Goal: Task Accomplishment & Management: Complete application form

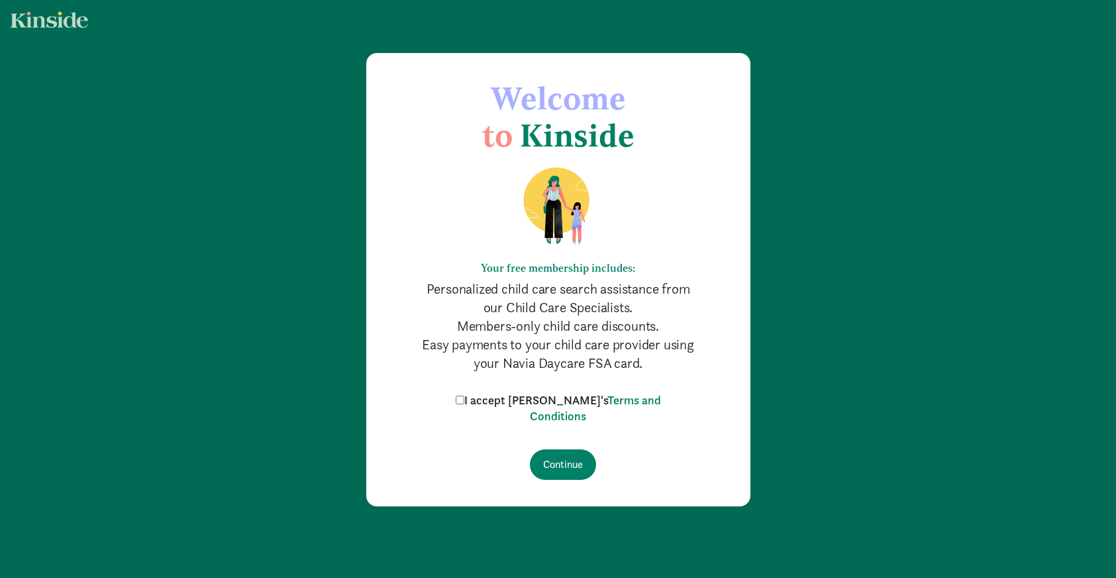
click at [464, 400] on input "I accept [PERSON_NAME]'s Terms and Conditions" at bounding box center [460, 400] width 9 height 9
checkbox input "true"
click at [554, 466] on input "Continue" at bounding box center [563, 464] width 66 height 30
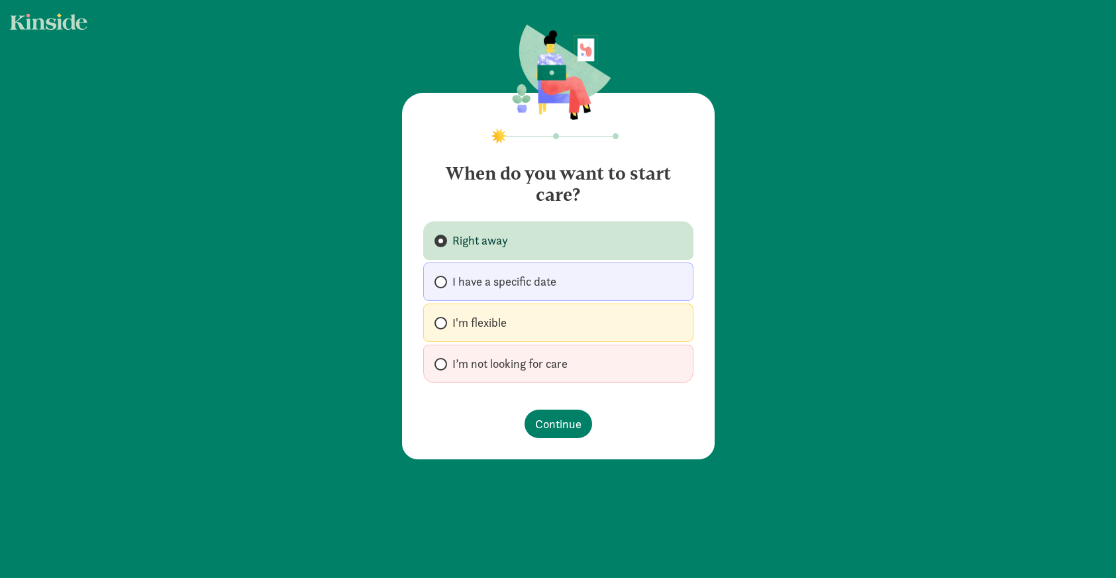
click at [576, 325] on label "I'm flexible" at bounding box center [558, 322] width 270 height 38
click at [443, 325] on input "I'm flexible" at bounding box center [439, 323] width 9 height 9
radio input "true"
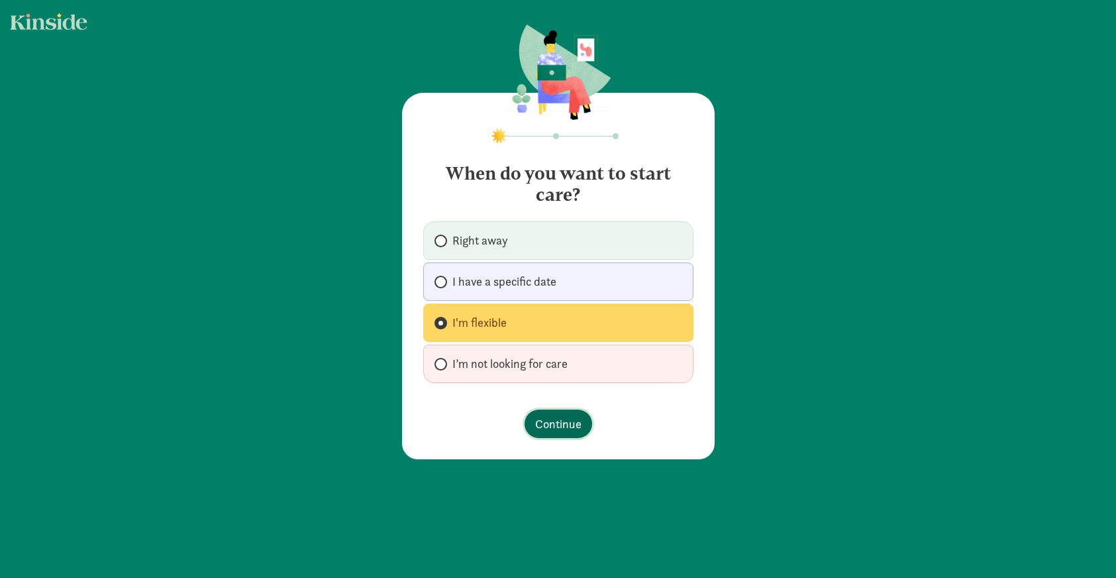
click at [573, 423] on span "Continue" at bounding box center [558, 424] width 46 height 18
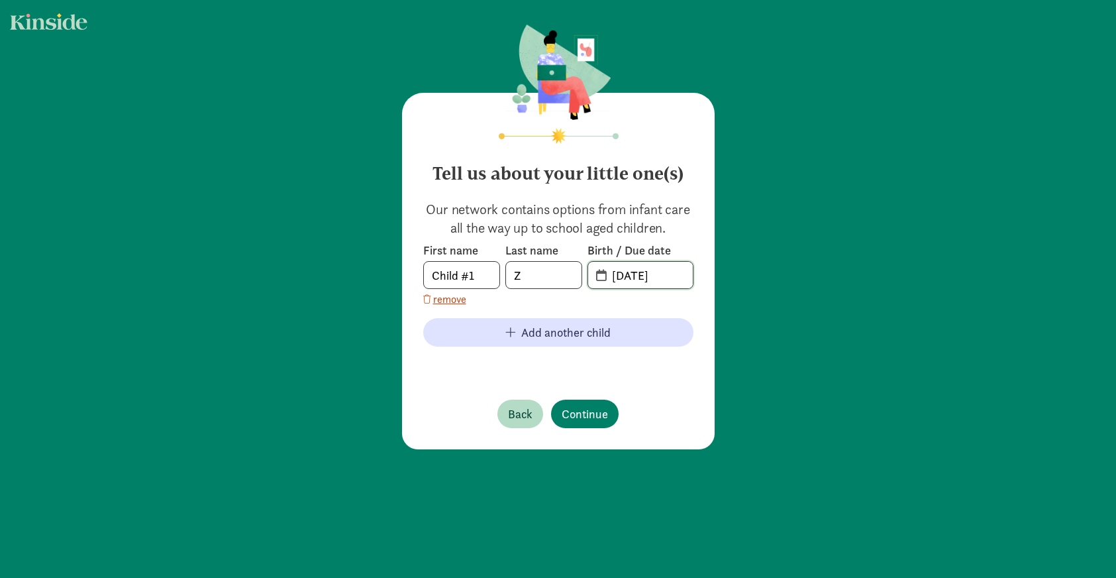
click at [639, 274] on input "08-12-2025" at bounding box center [648, 275] width 89 height 27
drag, startPoint x: 621, startPoint y: 276, endPoint x: 610, endPoint y: 278, distance: 11.3
click at [610, 278] on input "08-12-2025" at bounding box center [648, 275] width 89 height 27
drag, startPoint x: 635, startPoint y: 277, endPoint x: 624, endPoint y: 278, distance: 10.6
click at [624, 278] on input "12-12-2025" at bounding box center [648, 275] width 89 height 27
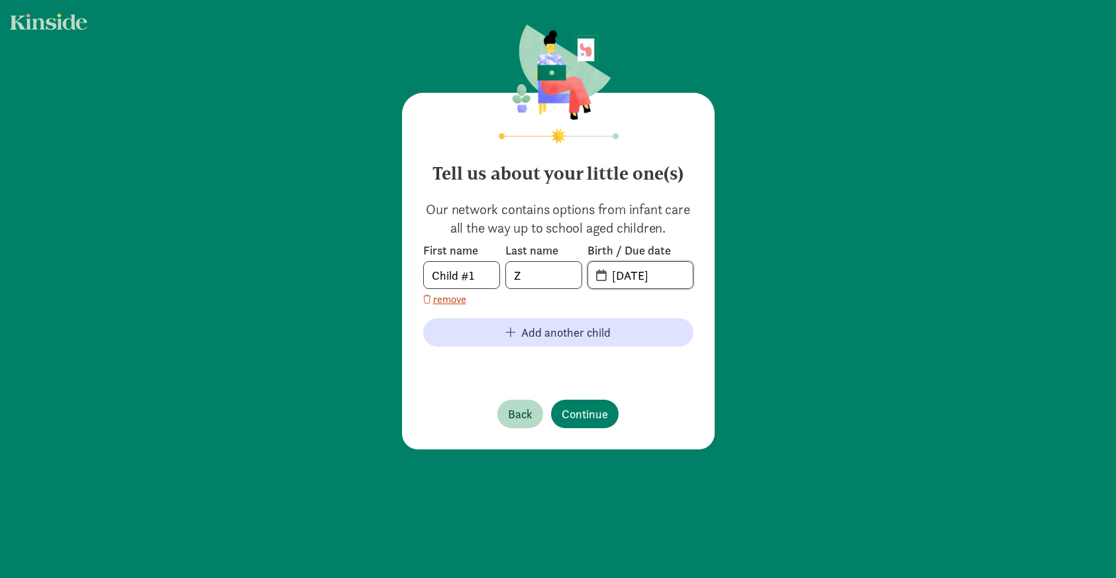
click at [659, 280] on input "12-27-2025" at bounding box center [648, 275] width 89 height 27
type input "12-27-2022"
click at [561, 423] on button "Continue" at bounding box center [585, 414] width 68 height 28
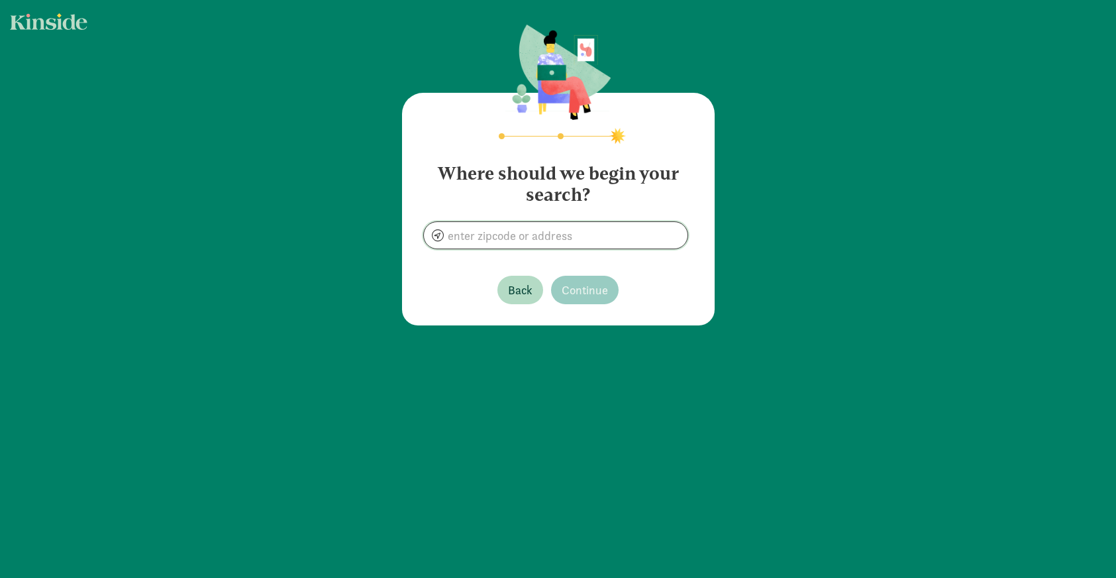
click at [555, 238] on input at bounding box center [556, 235] width 264 height 27
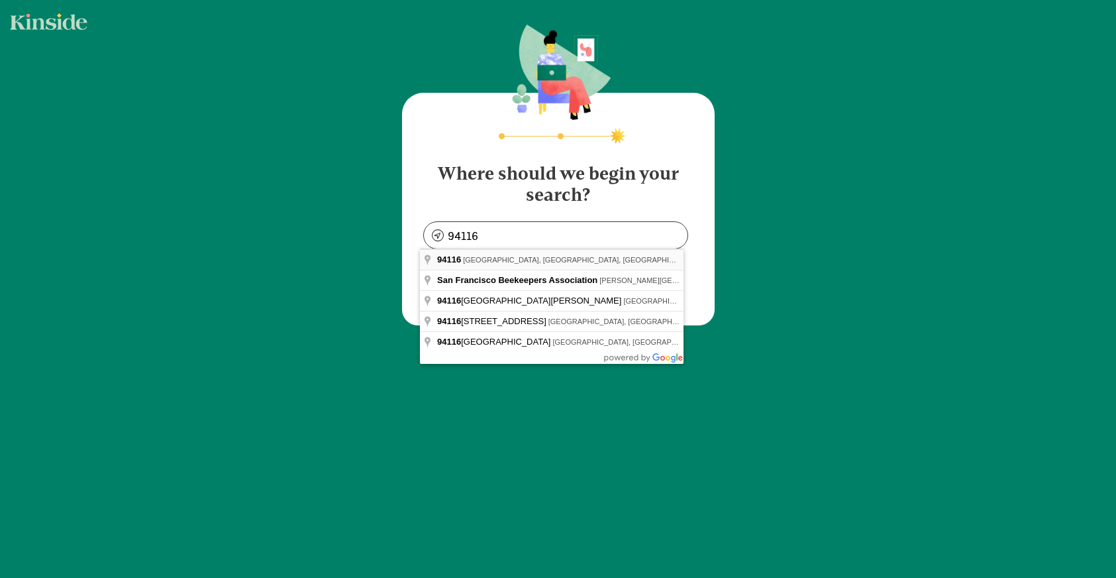
type input "San Francisco, CA 94116, USA"
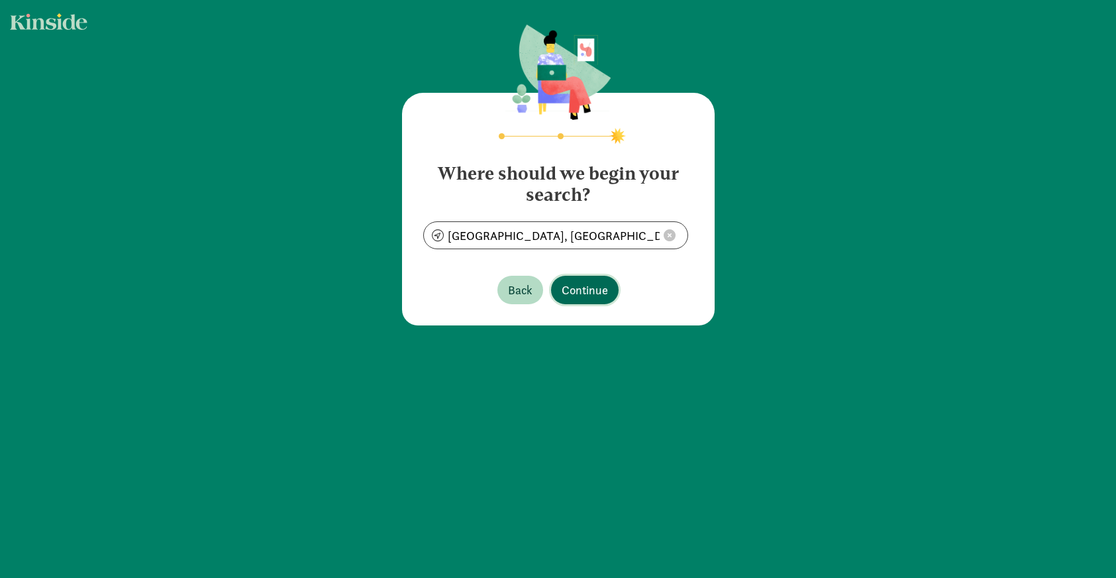
click at [576, 296] on span "Continue" at bounding box center [585, 290] width 46 height 18
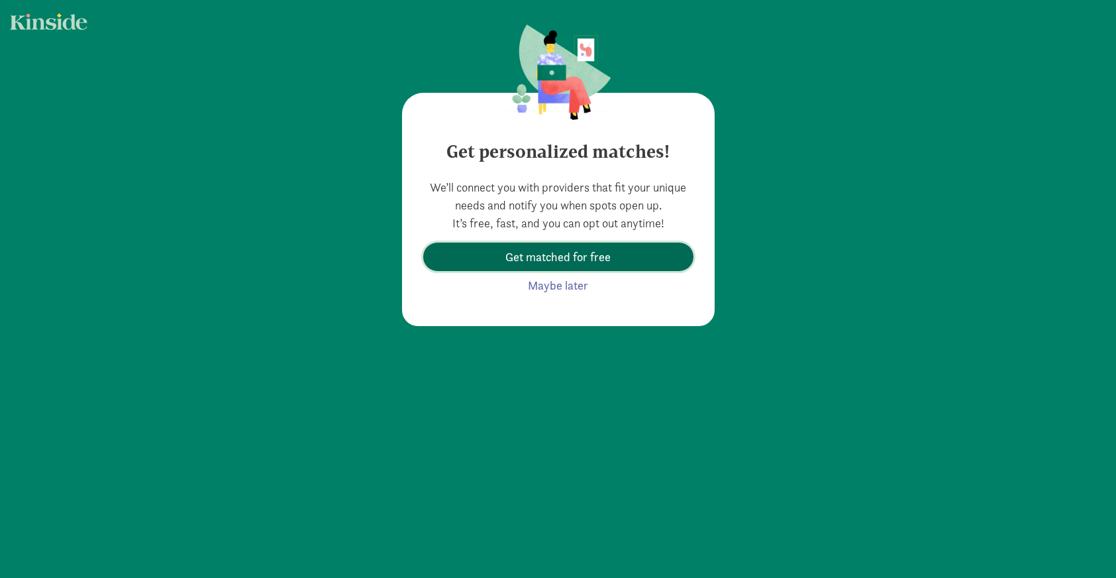
click at [575, 264] on span "Get matched for free" at bounding box center [558, 257] width 105 height 18
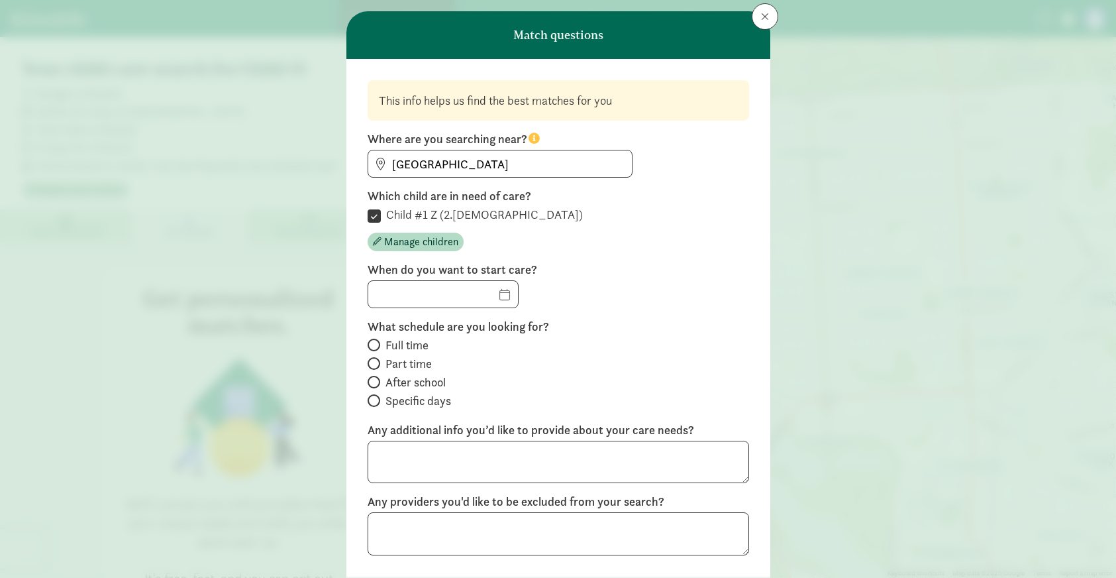
scroll to position [34, 0]
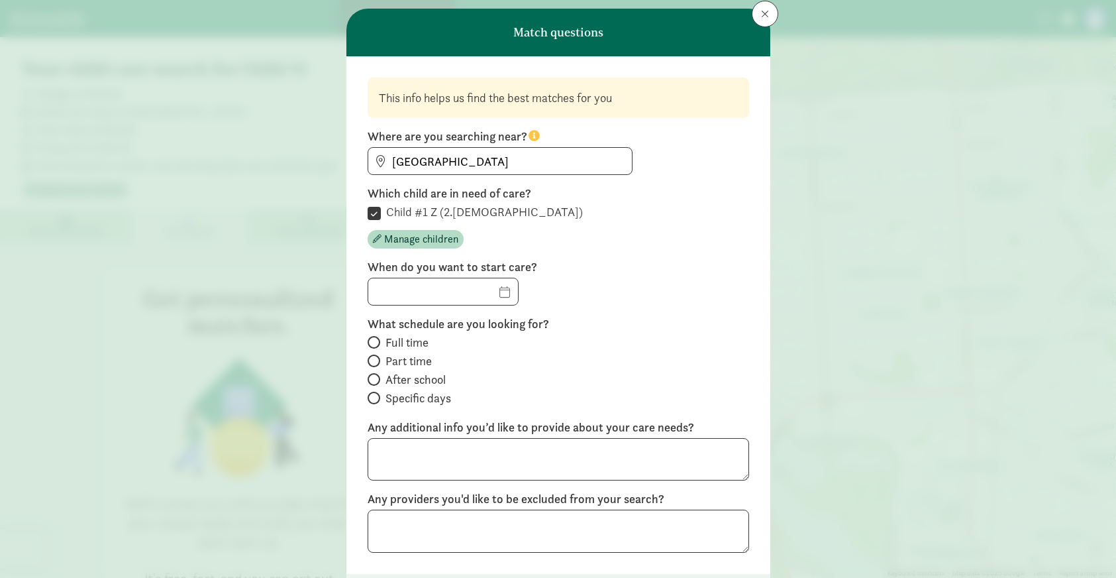
click at [434, 398] on span "Specific days" at bounding box center [419, 398] width 66 height 16
click at [376, 398] on input "Specific days" at bounding box center [372, 398] width 9 height 9
radio input "true"
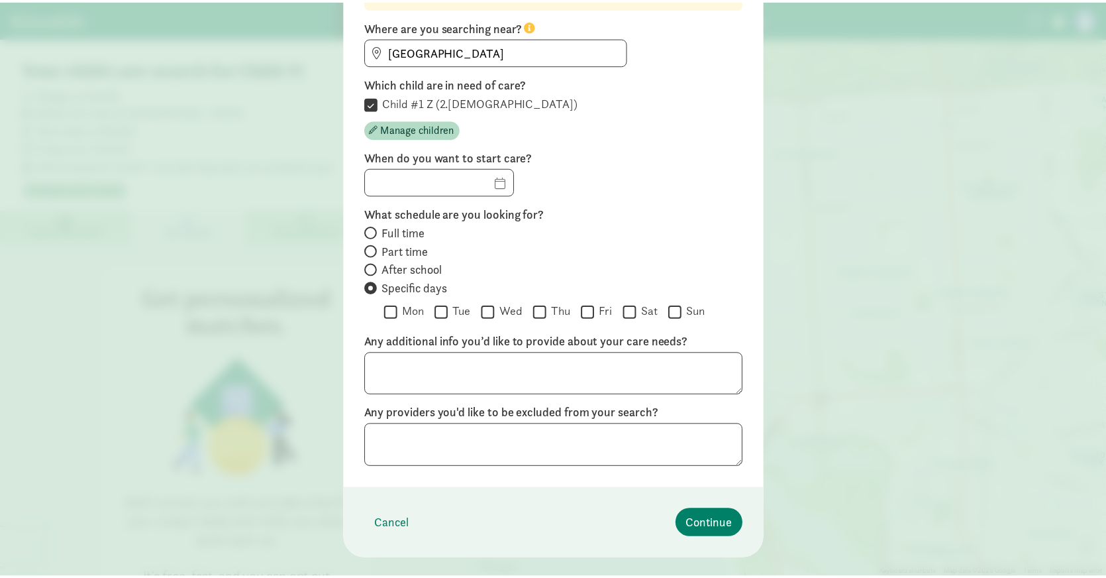
scroll to position [141, 0]
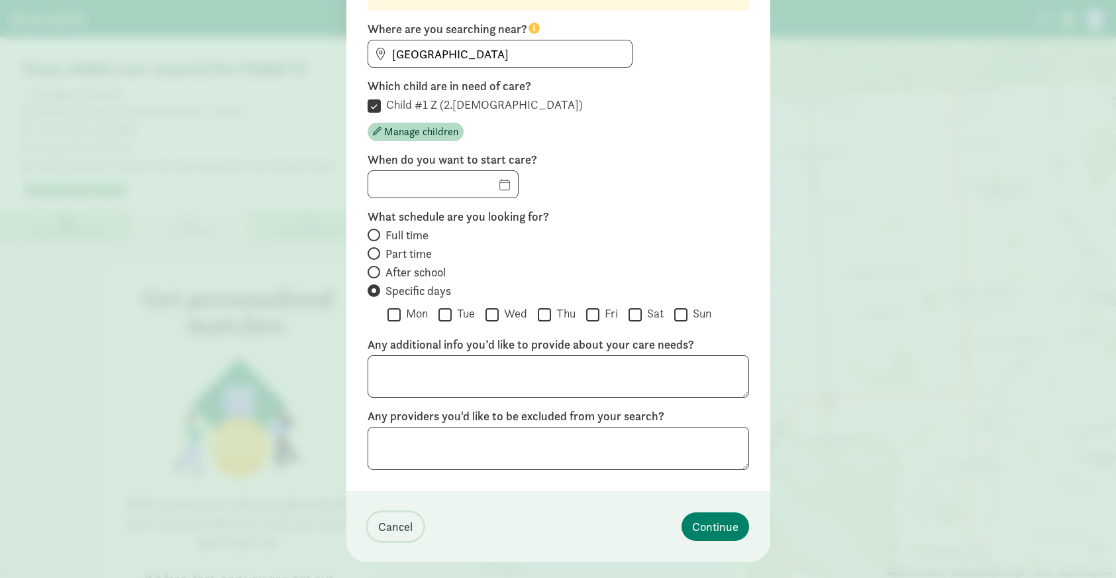
click at [392, 527] on span "Cancel" at bounding box center [395, 526] width 34 height 18
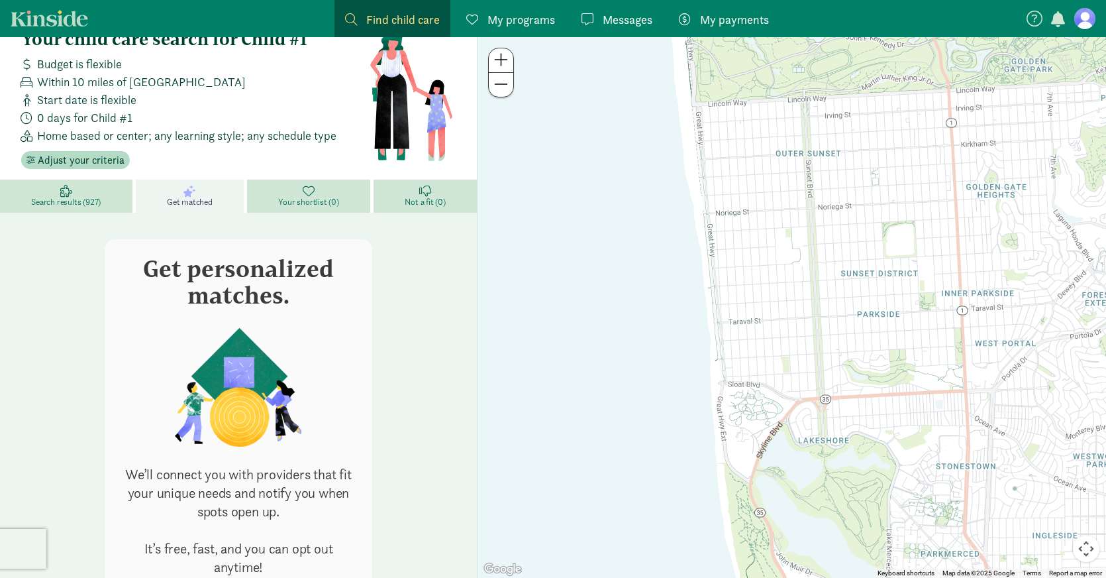
scroll to position [0, 0]
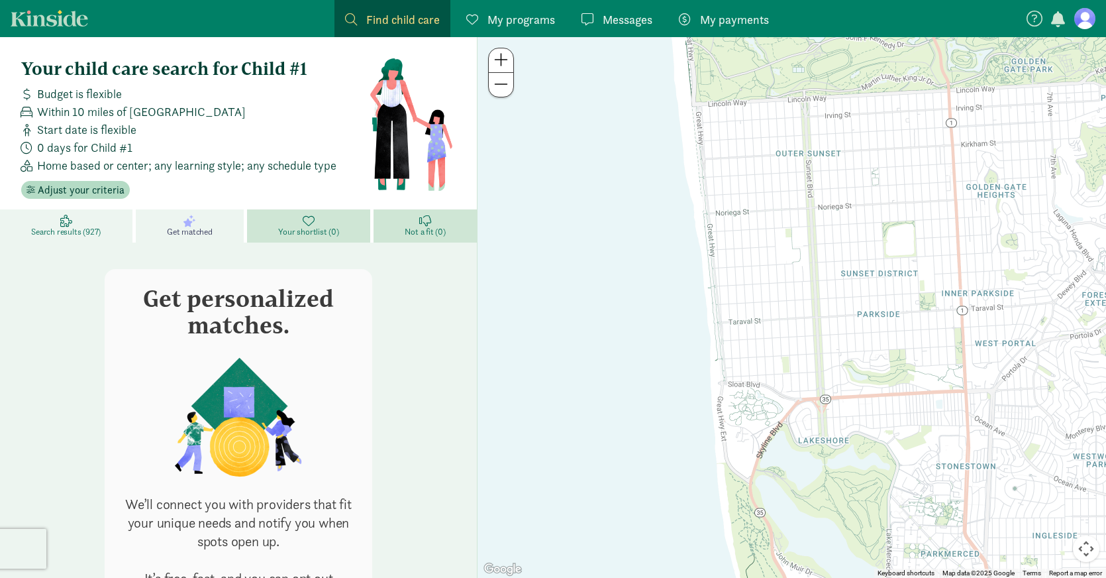
click at [72, 227] on span "Search results (927)" at bounding box center [66, 232] width 70 height 11
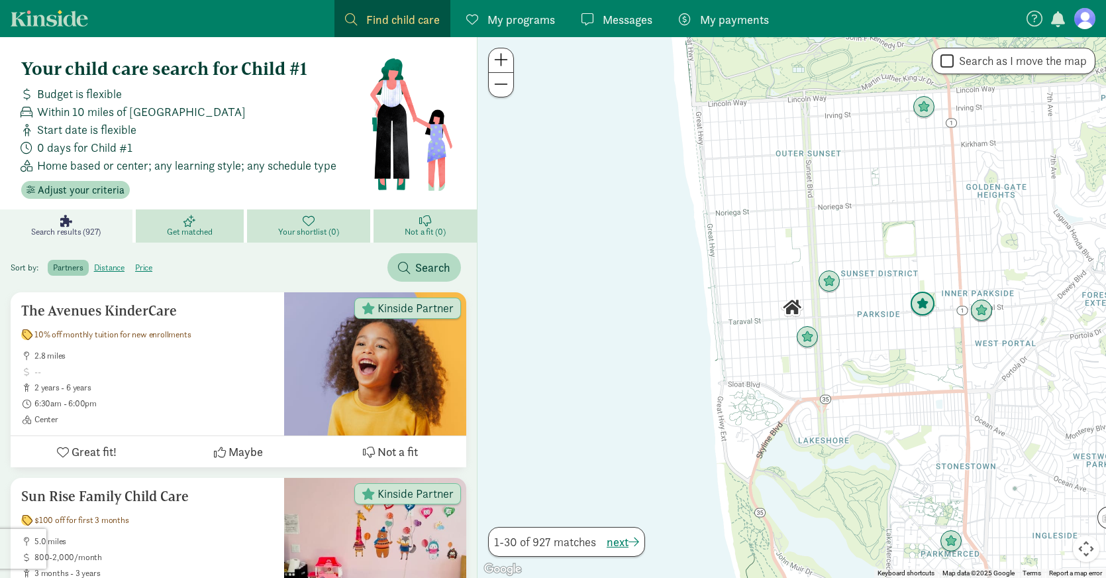
click at [928, 309] on img "Click to see details" at bounding box center [922, 304] width 25 height 25
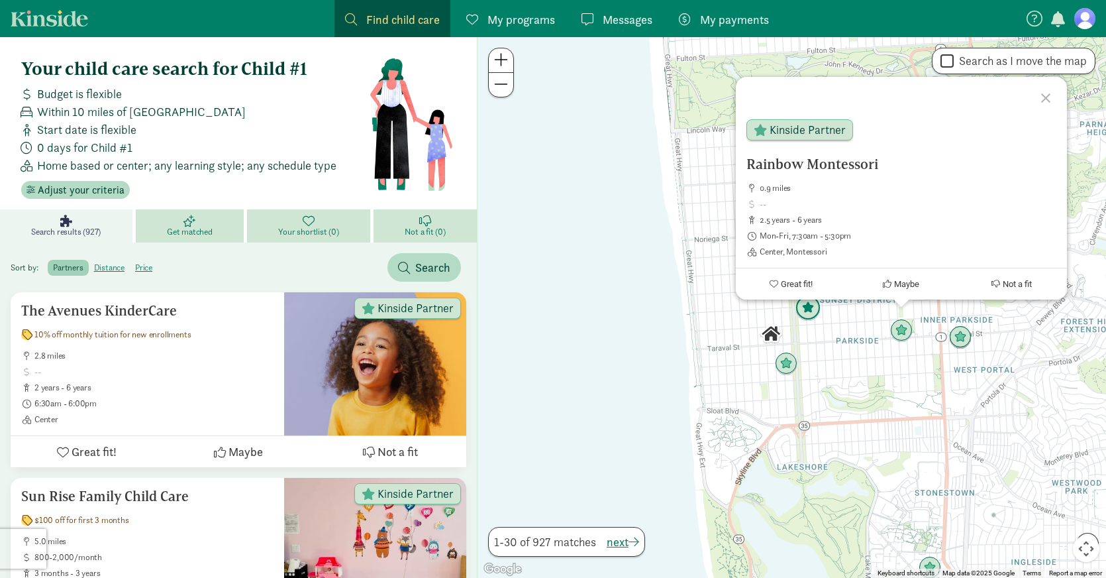
click at [812, 311] on img "Click to see details" at bounding box center [808, 308] width 25 height 25
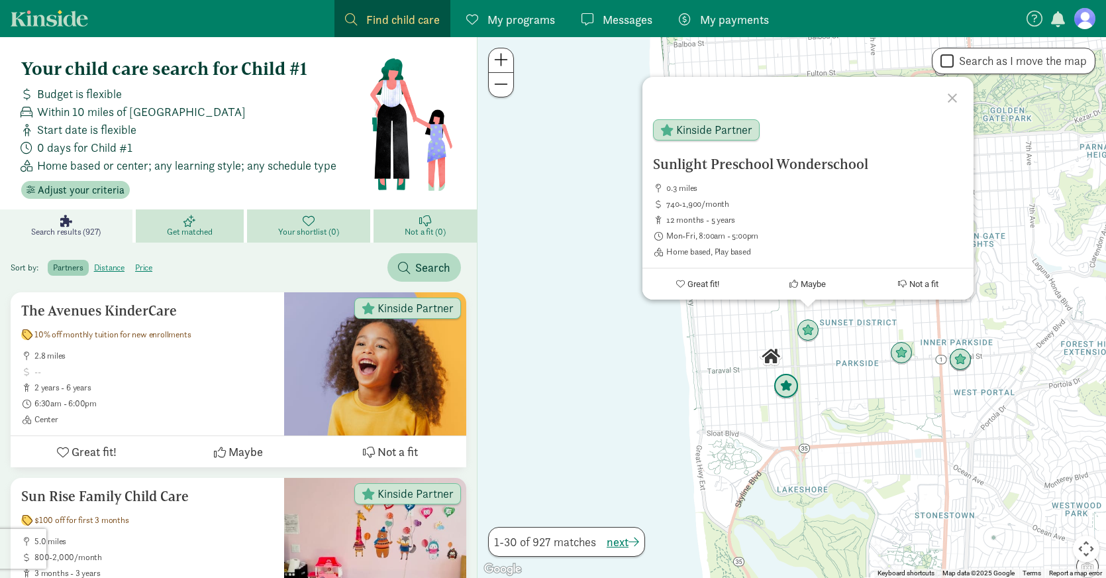
click at [786, 384] on img "Click to see details" at bounding box center [786, 386] width 25 height 25
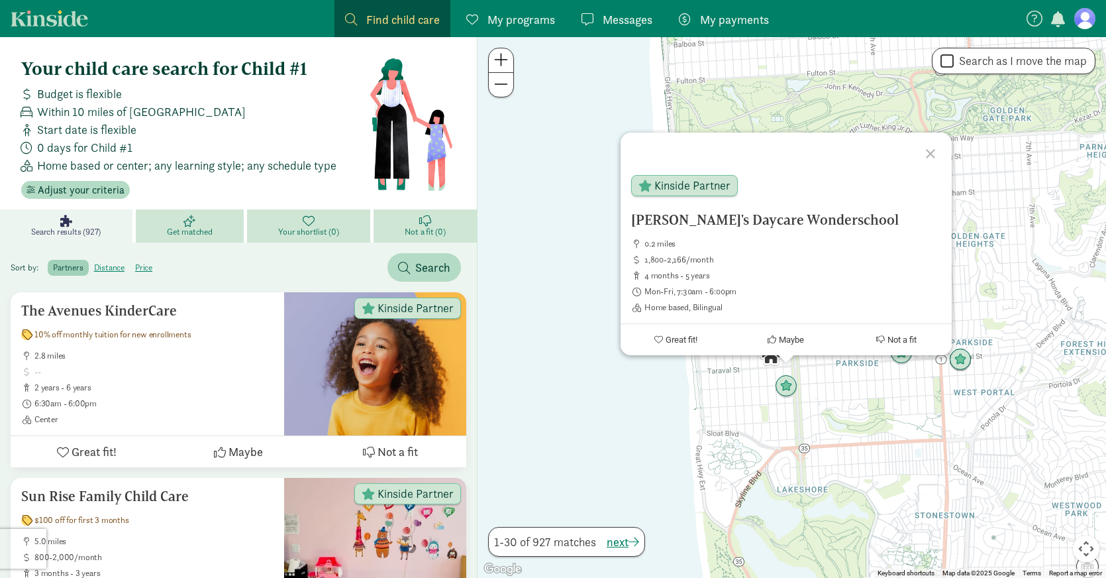
click at [937, 157] on div at bounding box center [933, 152] width 38 height 38
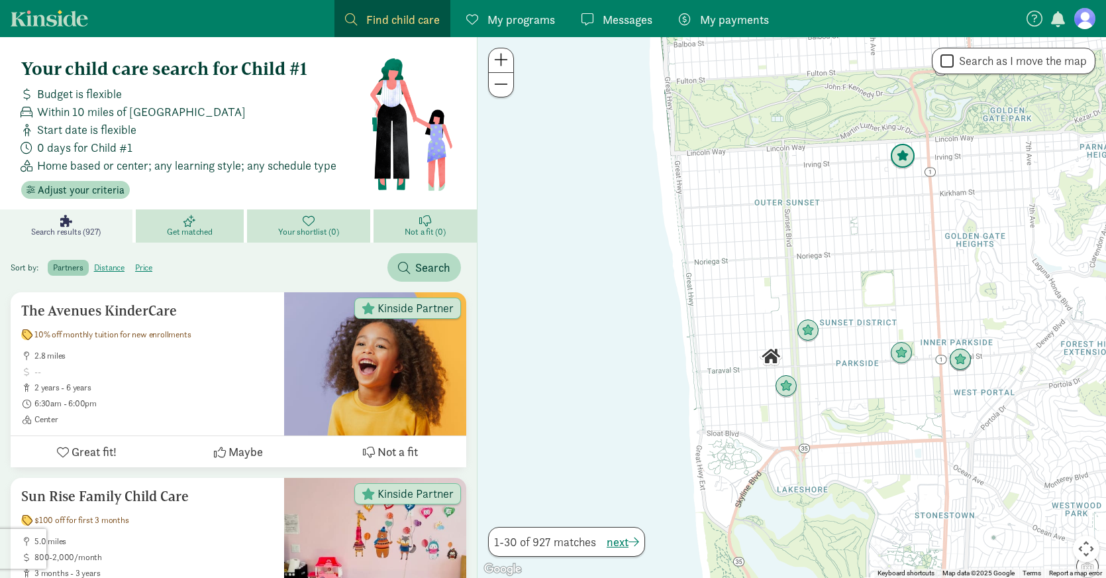
click at [899, 162] on img "Click to see details" at bounding box center [902, 156] width 25 height 25
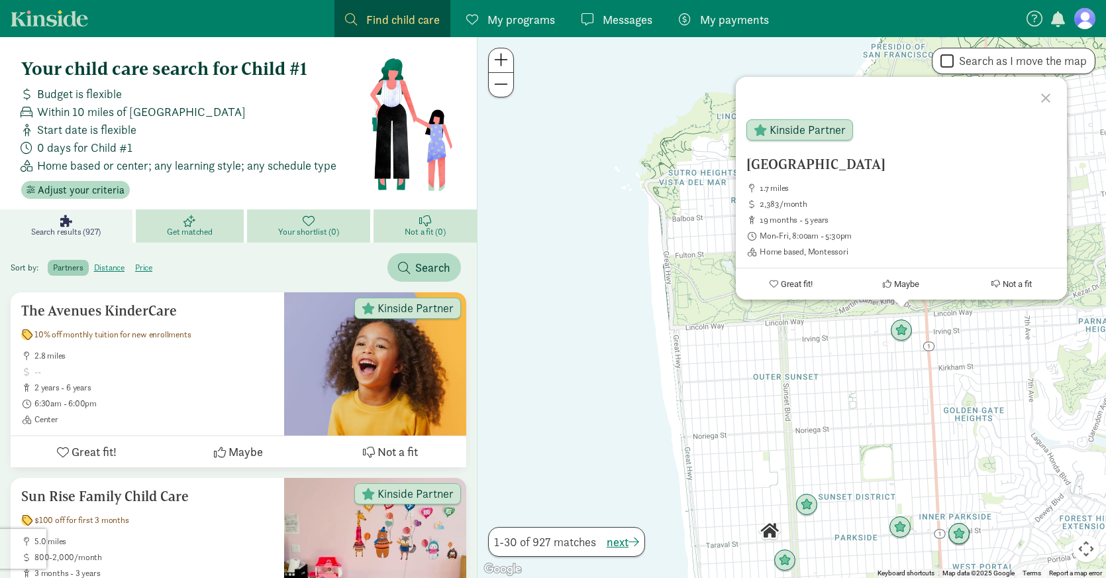
click at [1040, 98] on div at bounding box center [1048, 96] width 38 height 38
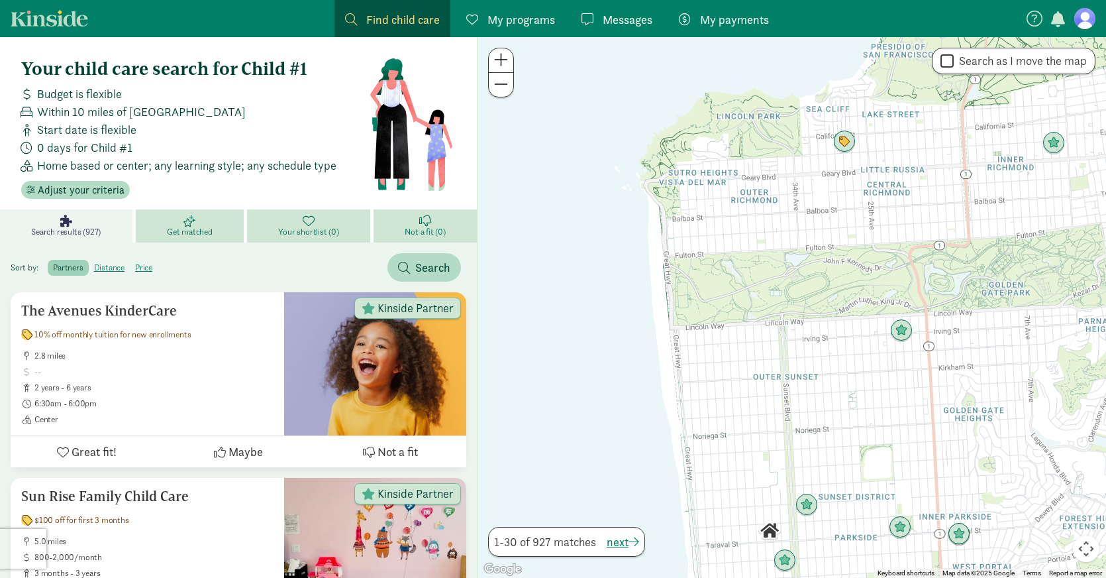
click at [912, 356] on div "To navigate, press the arrow keys." at bounding box center [792, 307] width 629 height 541
click at [912, 356] on div at bounding box center [792, 307] width 629 height 541
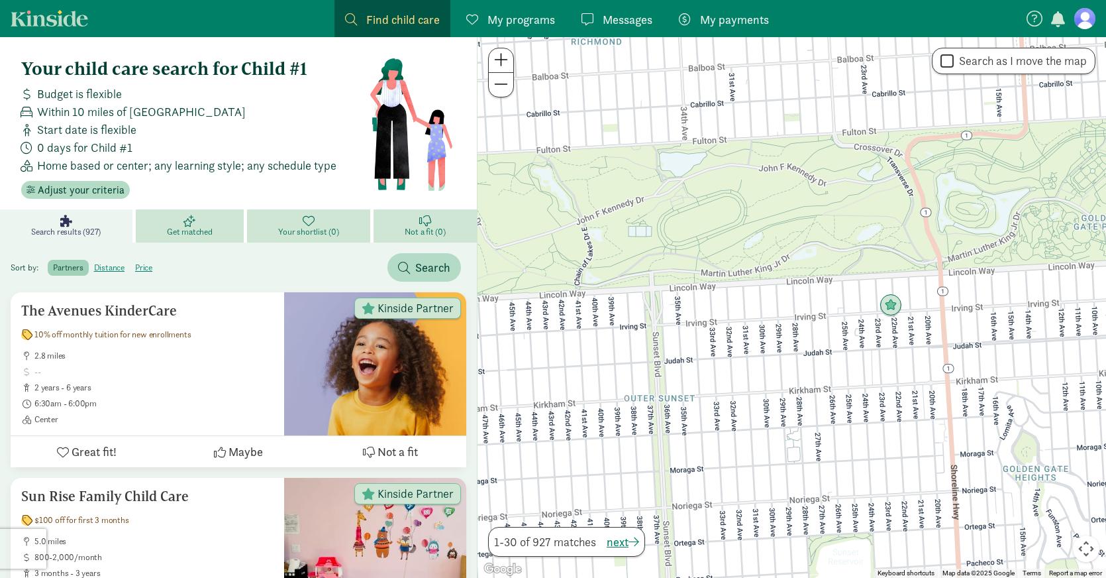
click at [912, 356] on div at bounding box center [792, 307] width 629 height 541
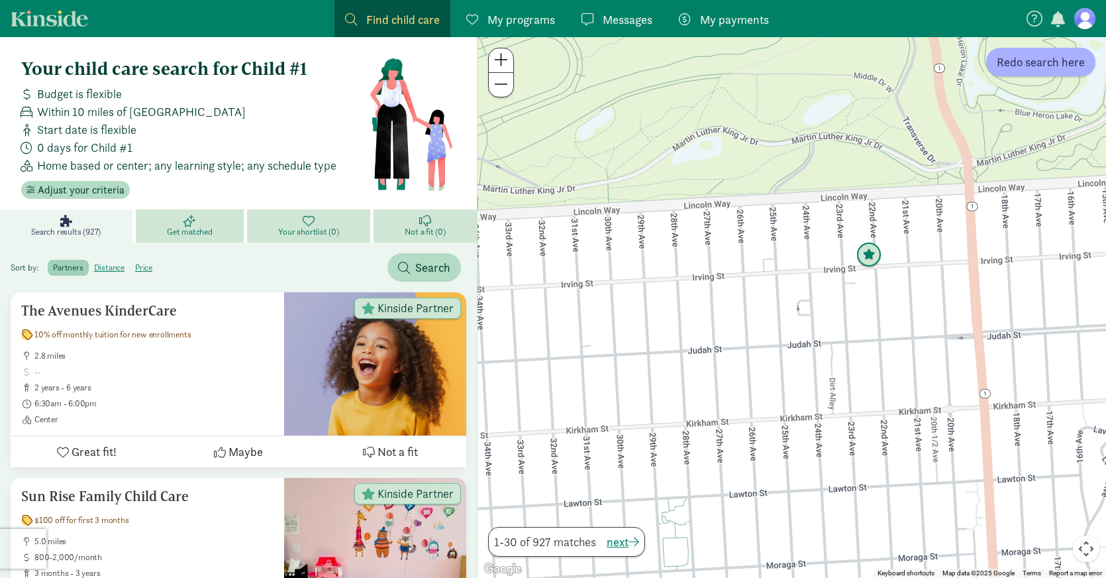
click at [867, 257] on img "Click to see details" at bounding box center [869, 255] width 25 height 25
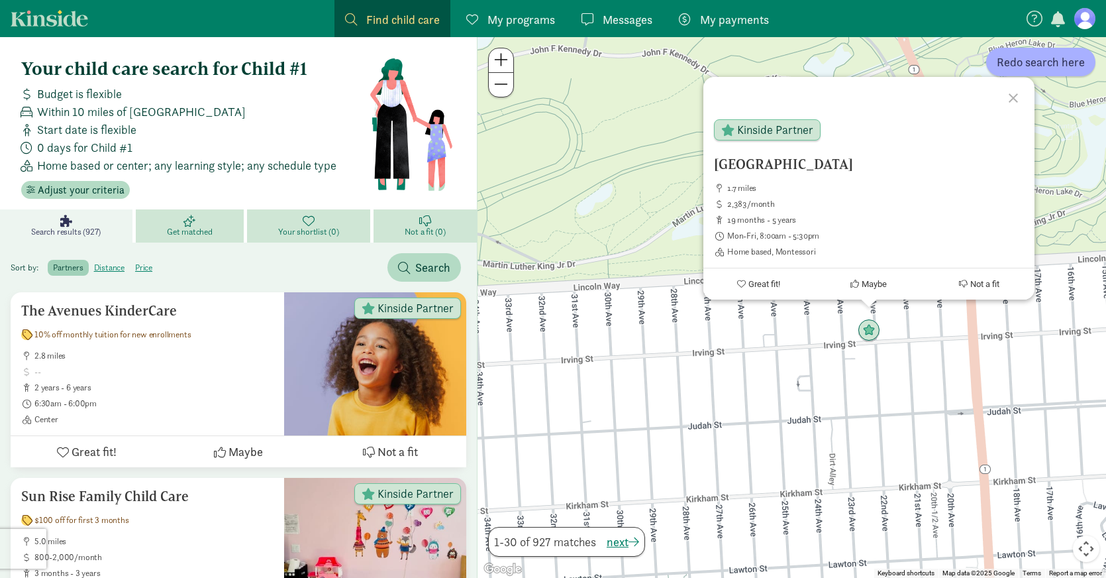
click at [1017, 105] on div at bounding box center [1016, 96] width 38 height 38
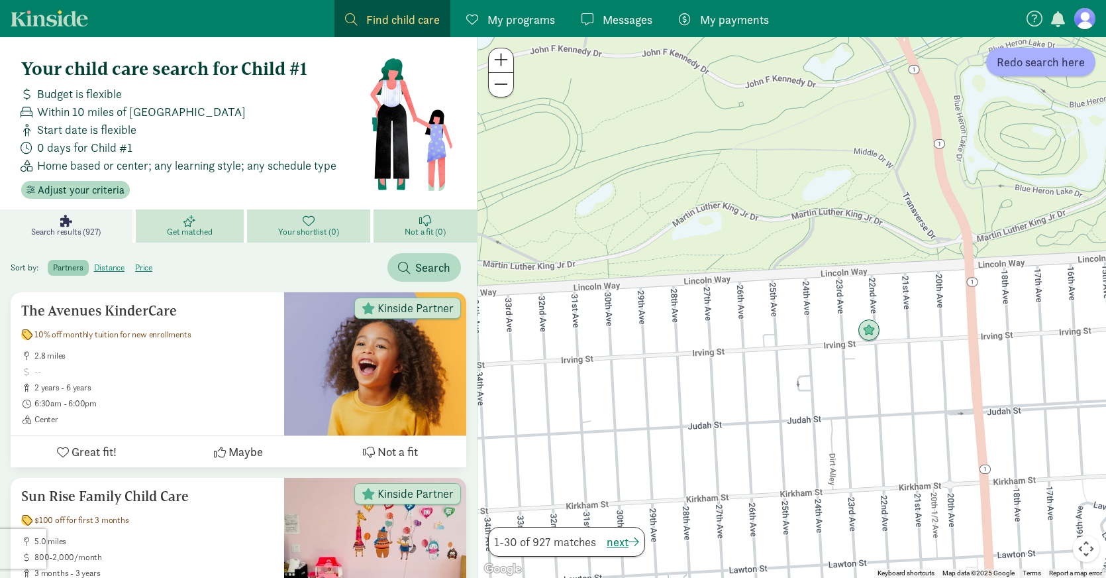
click at [497, 94] on button at bounding box center [501, 85] width 25 height 24
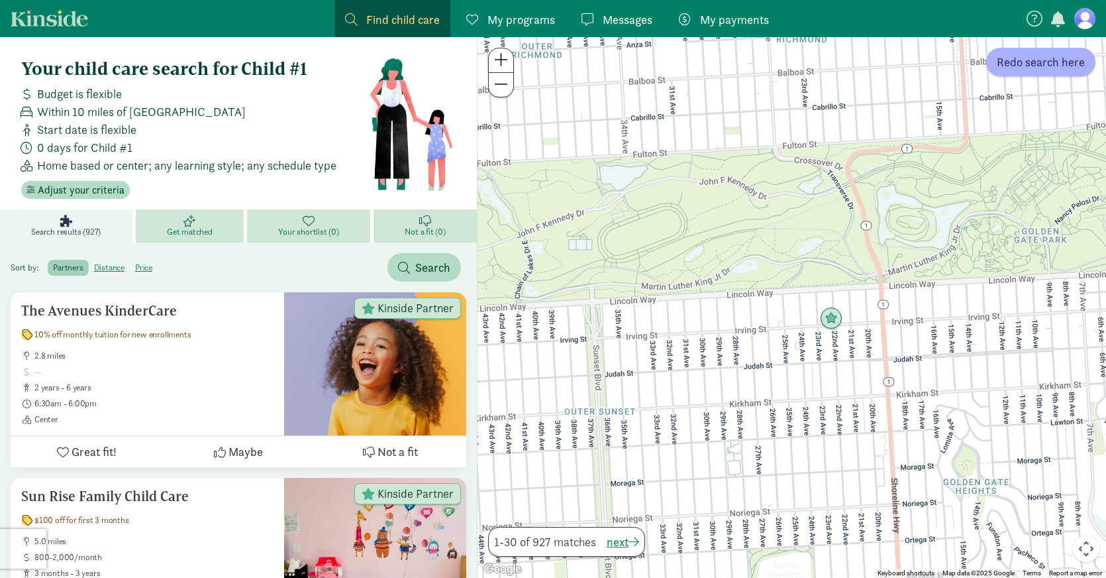
click at [507, 85] on span at bounding box center [501, 84] width 14 height 16
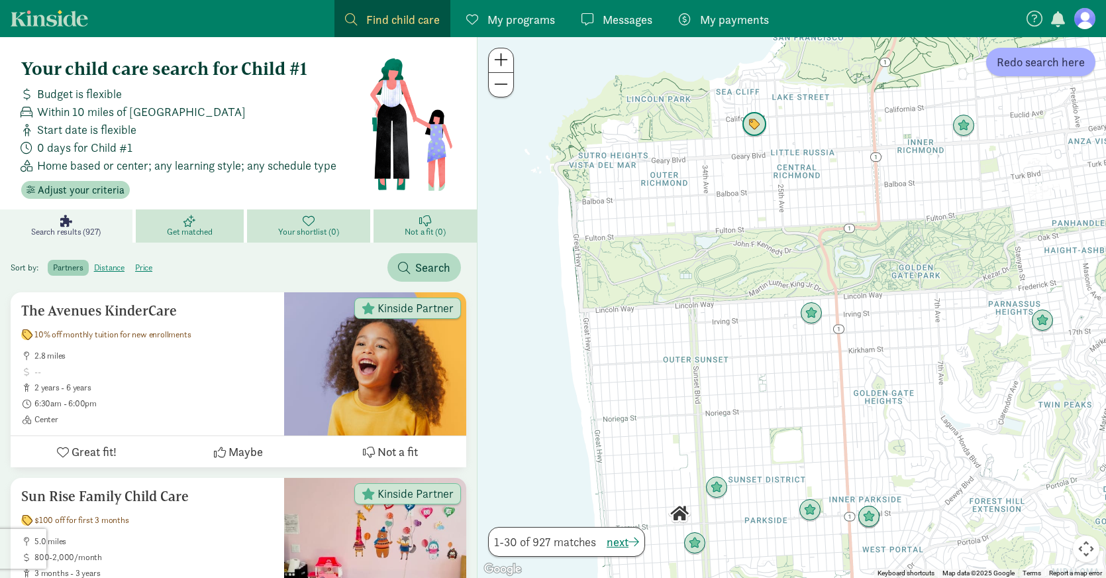
click at [761, 119] on img "Click to see details" at bounding box center [754, 124] width 25 height 25
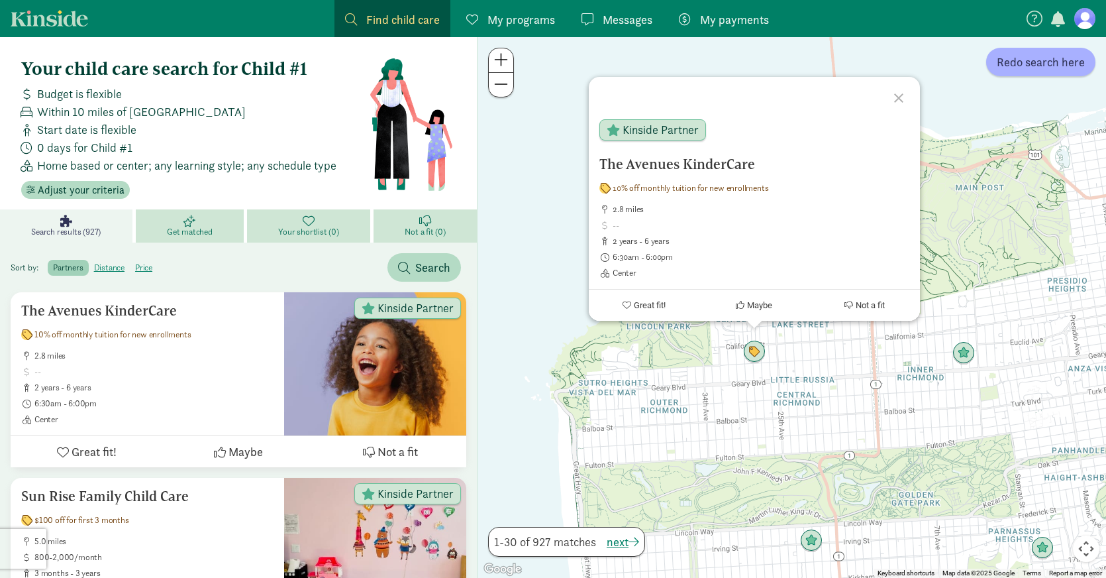
click at [904, 91] on div at bounding box center [901, 96] width 38 height 38
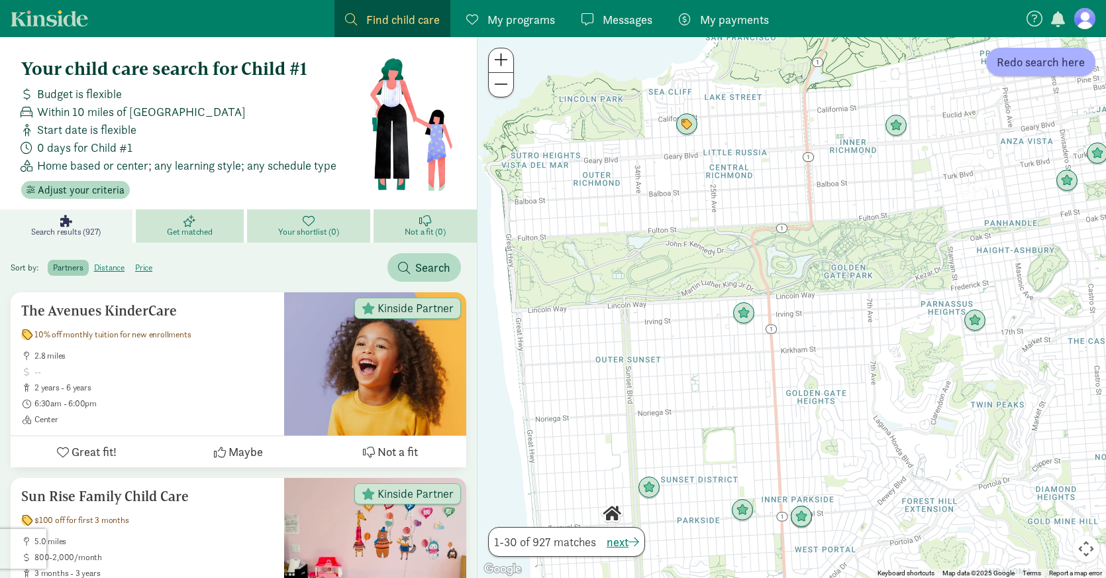
drag, startPoint x: 930, startPoint y: 477, endPoint x: 859, endPoint y: 237, distance: 249.9
click at [859, 239] on div at bounding box center [792, 307] width 629 height 541
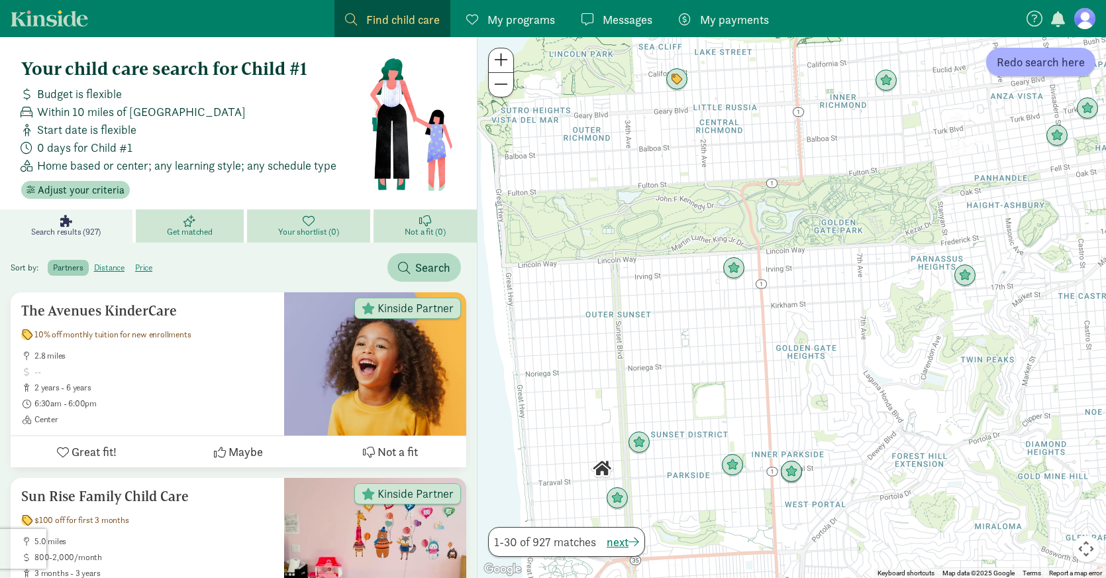
drag, startPoint x: 890, startPoint y: 450, endPoint x: 862, endPoint y: 343, distance: 110.4
click at [862, 343] on div at bounding box center [792, 307] width 629 height 541
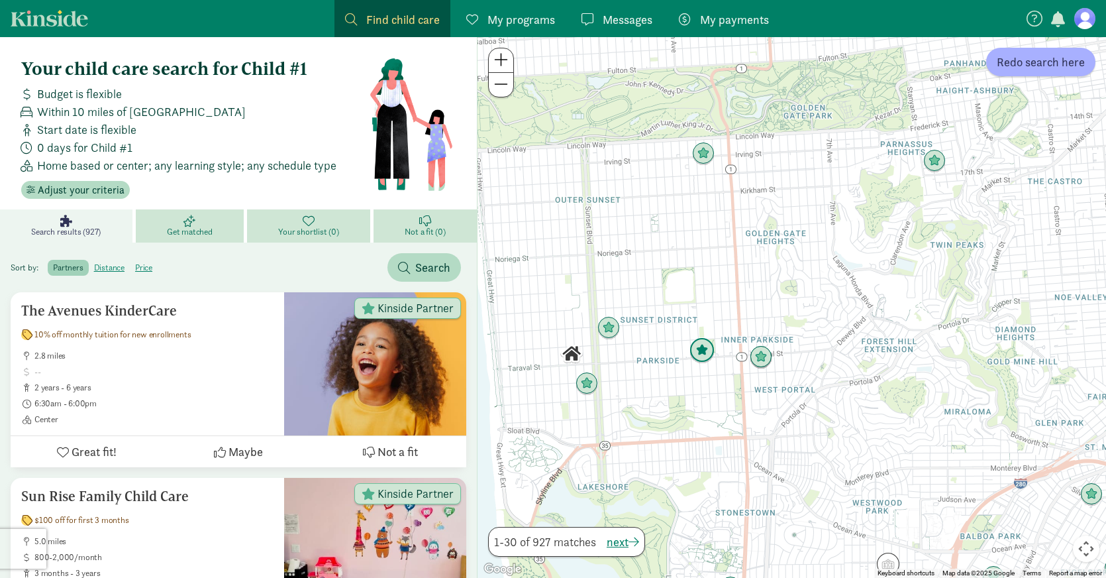
click at [698, 345] on img "Click to see details" at bounding box center [702, 350] width 25 height 25
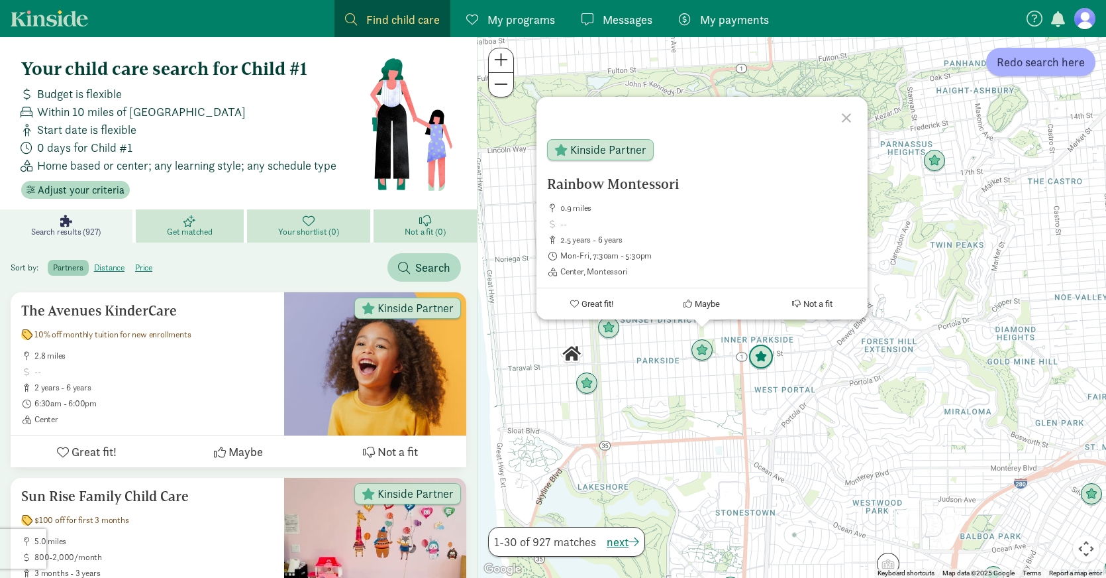
click at [755, 360] on img "Click to see details" at bounding box center [761, 357] width 25 height 25
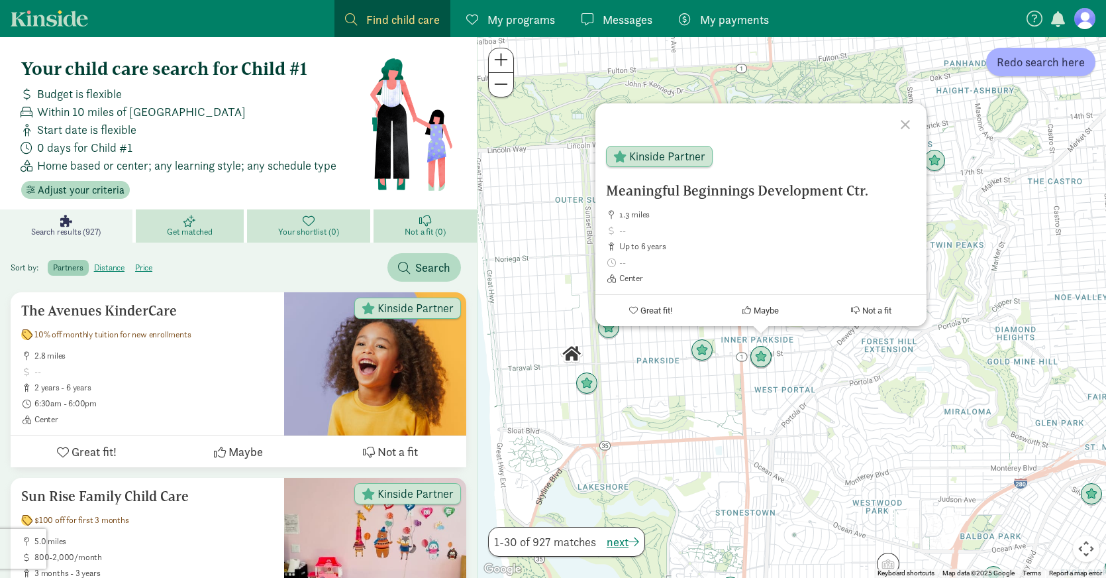
click at [900, 137] on div at bounding box center [908, 122] width 38 height 38
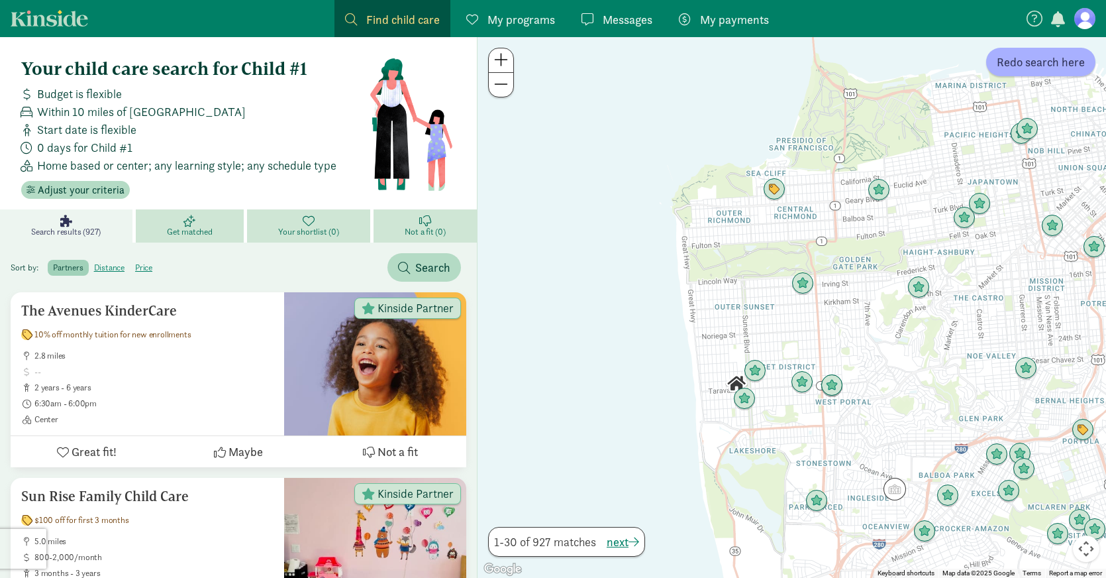
click at [739, 380] on img "Click to see details" at bounding box center [737, 383] width 23 height 23
click at [737, 380] on img "Click to see details" at bounding box center [737, 383] width 23 height 23
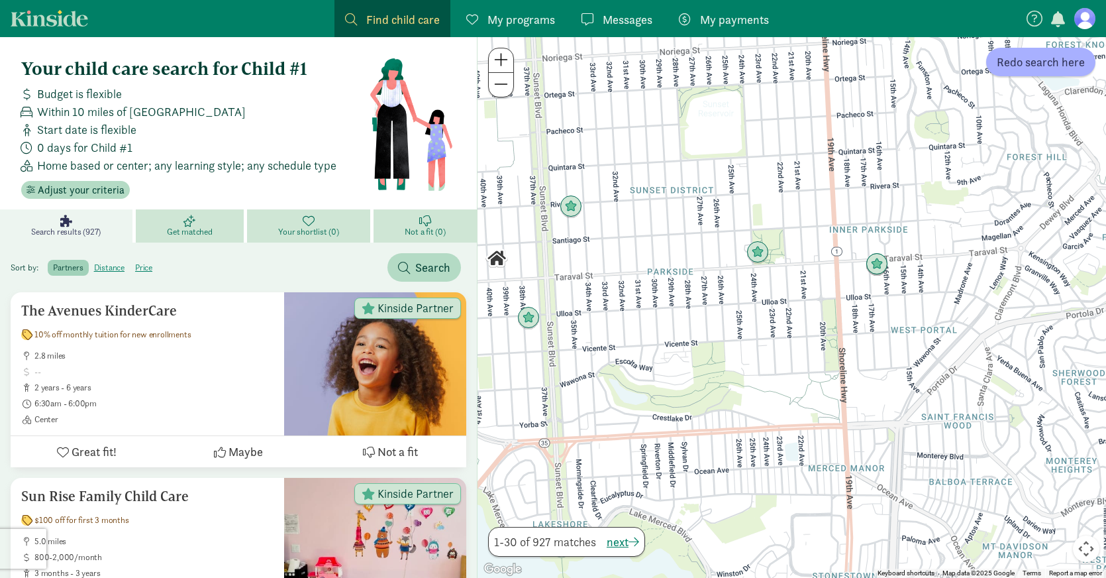
click at [500, 261] on img "Click to see details" at bounding box center [497, 258] width 23 height 23
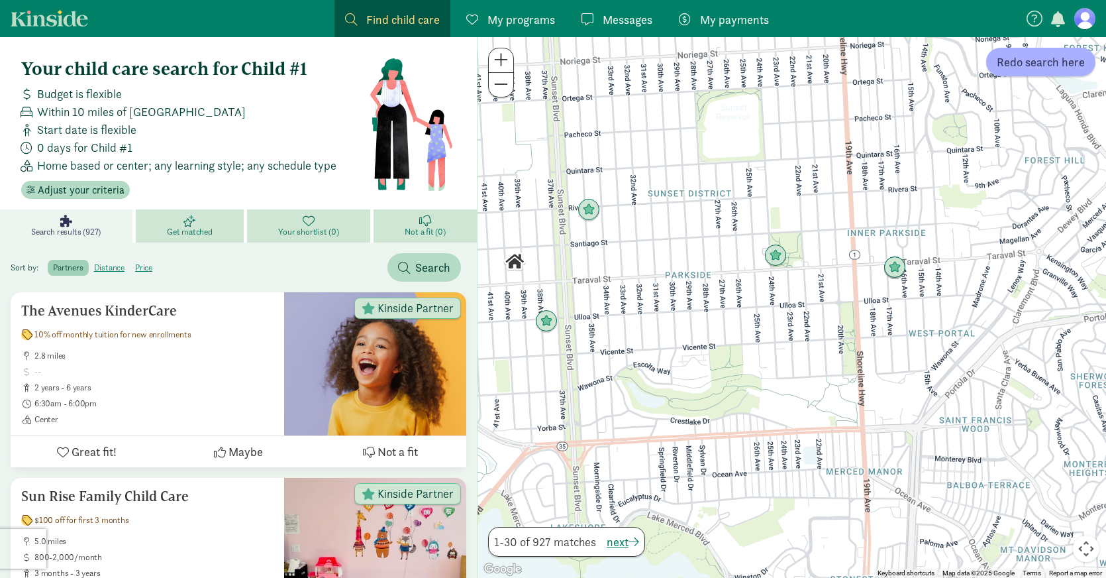
drag, startPoint x: 500, startPoint y: 261, endPoint x: 523, endPoint y: 266, distance: 24.3
click at [523, 265] on img "Click to see details" at bounding box center [515, 261] width 23 height 23
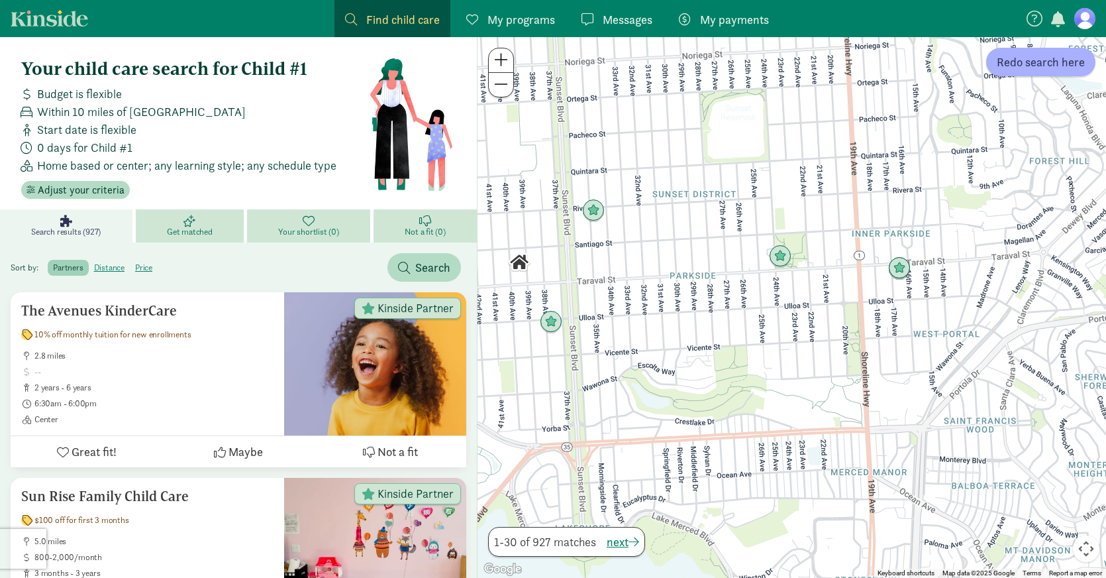
click at [517, 264] on img "Click to see details" at bounding box center [519, 262] width 23 height 23
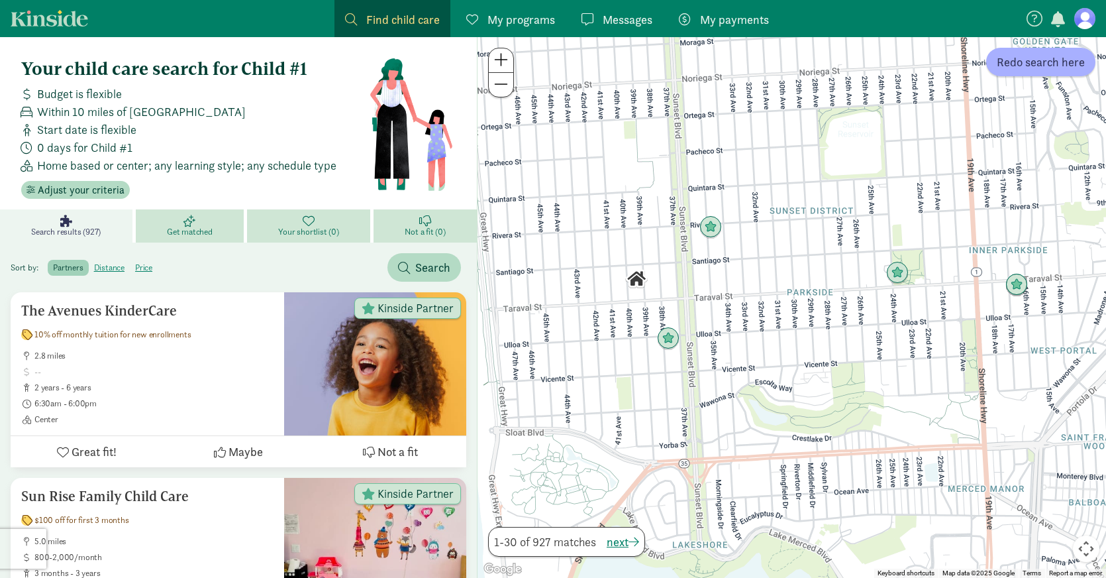
drag, startPoint x: 724, startPoint y: 337, endPoint x: 862, endPoint y: 358, distance: 140.1
click at [862, 358] on div at bounding box center [792, 307] width 629 height 541
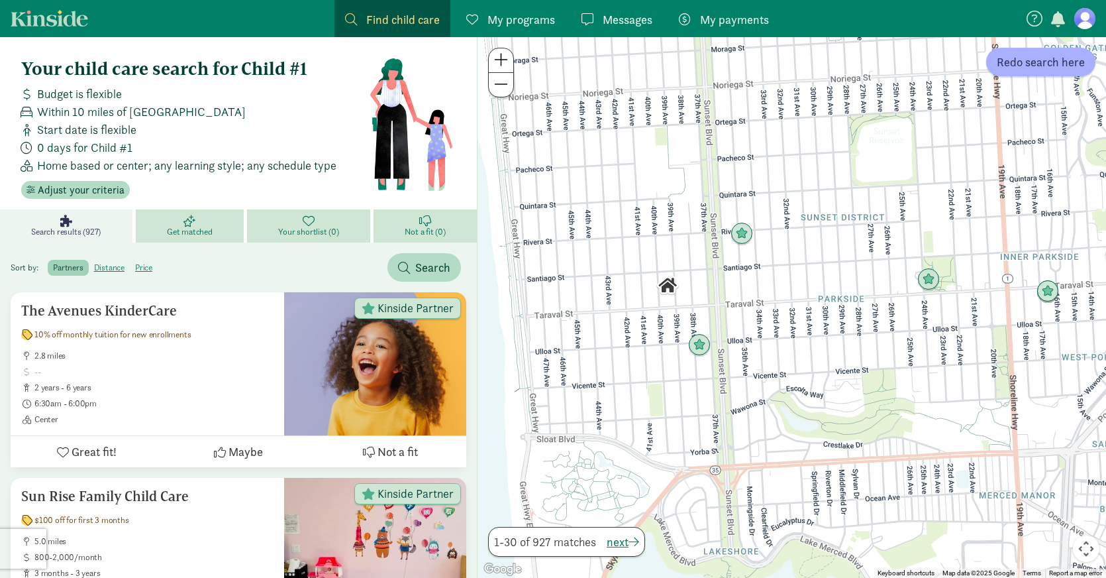
click at [670, 284] on img "Click to see details" at bounding box center [668, 285] width 23 height 23
click at [695, 349] on img "Click to see details" at bounding box center [699, 345] width 25 height 25
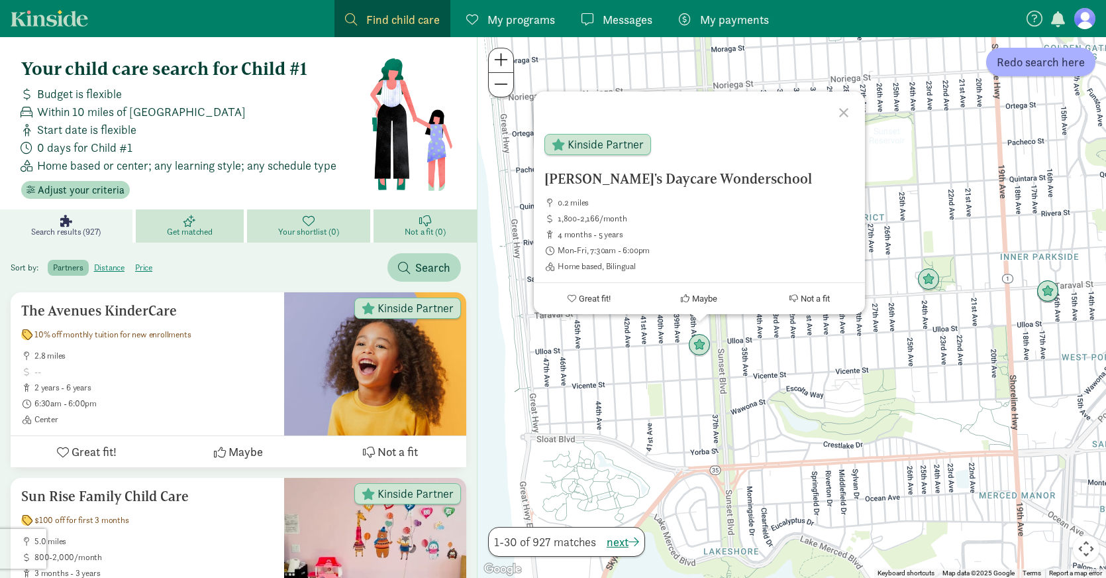
click at [839, 114] on div at bounding box center [846, 110] width 38 height 38
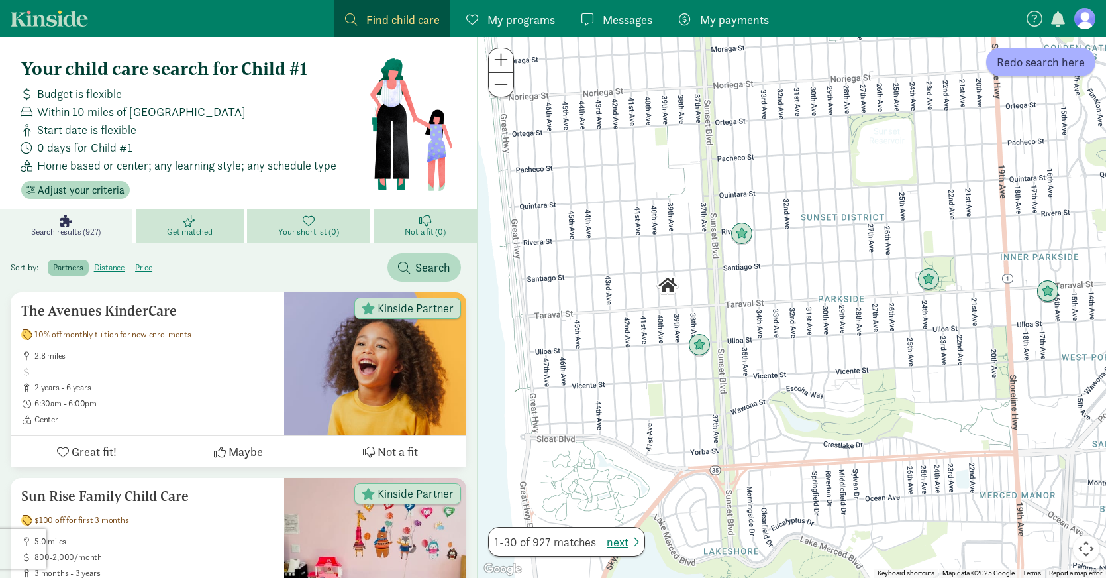
click at [669, 291] on img "Click to see details" at bounding box center [668, 285] width 23 height 23
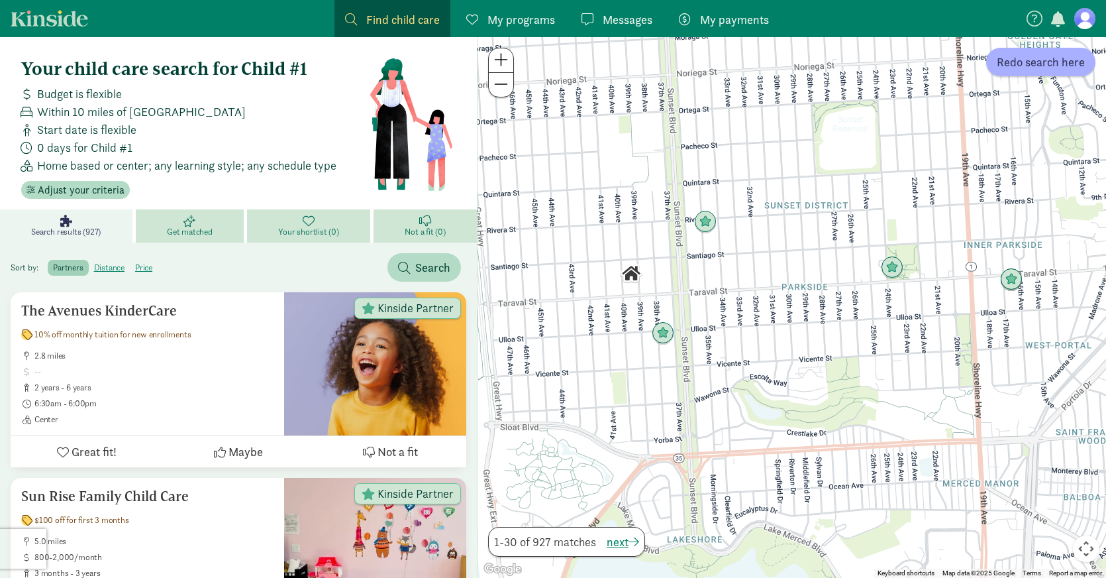
drag, startPoint x: 669, startPoint y: 288, endPoint x: 552, endPoint y: 266, distance: 119.3
click at [620, 266] on img "Click to see details" at bounding box center [631, 273] width 23 height 23
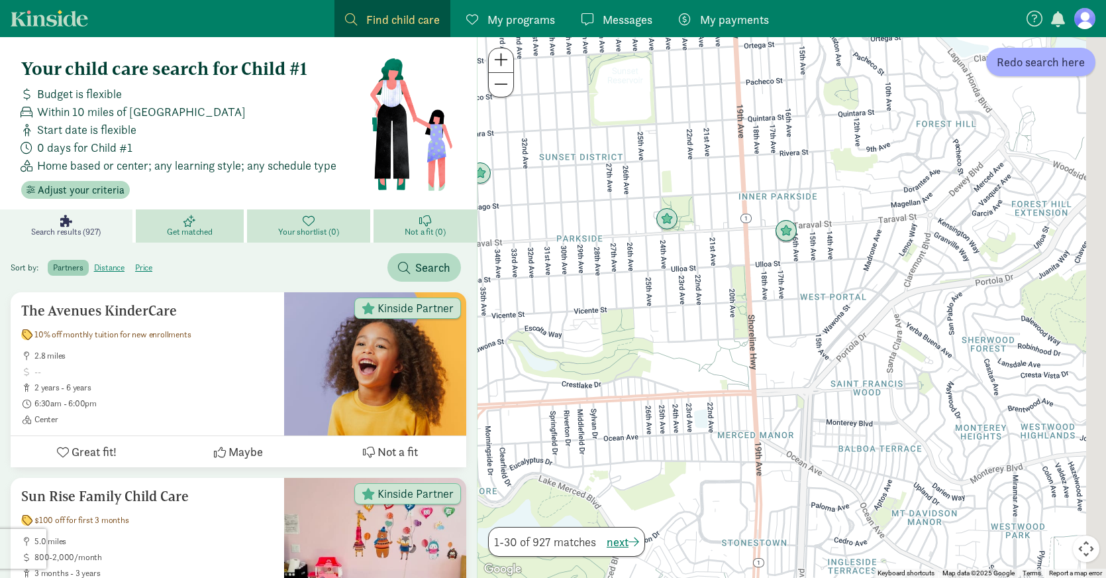
drag, startPoint x: 810, startPoint y: 335, endPoint x: 763, endPoint y: 319, distance: 49.0
click at [763, 319] on div at bounding box center [792, 307] width 629 height 541
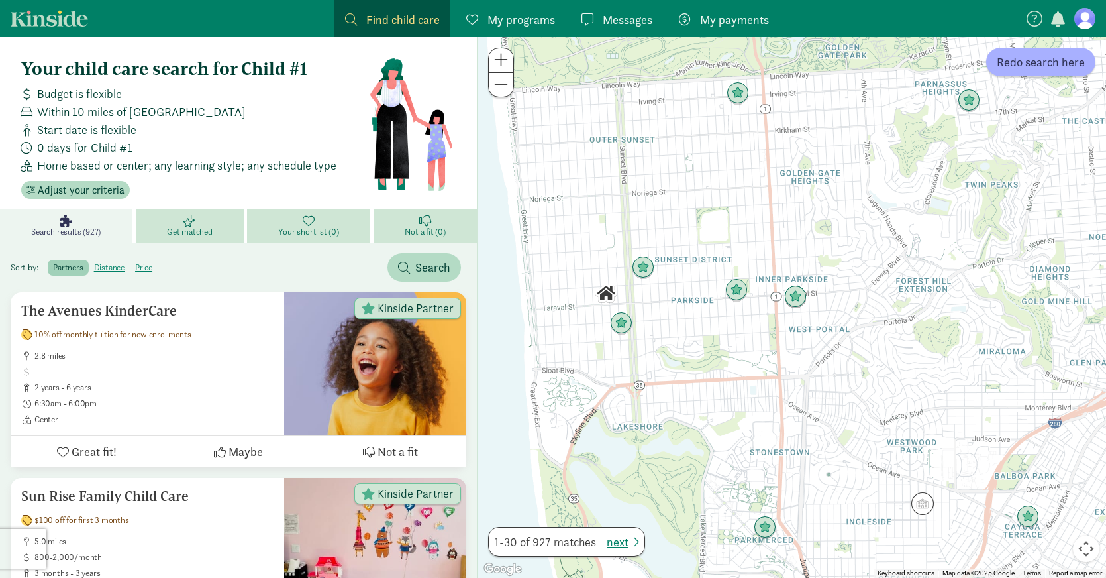
drag, startPoint x: 800, startPoint y: 472, endPoint x: 818, endPoint y: 404, distance: 71.2
click at [817, 405] on div at bounding box center [792, 307] width 629 height 541
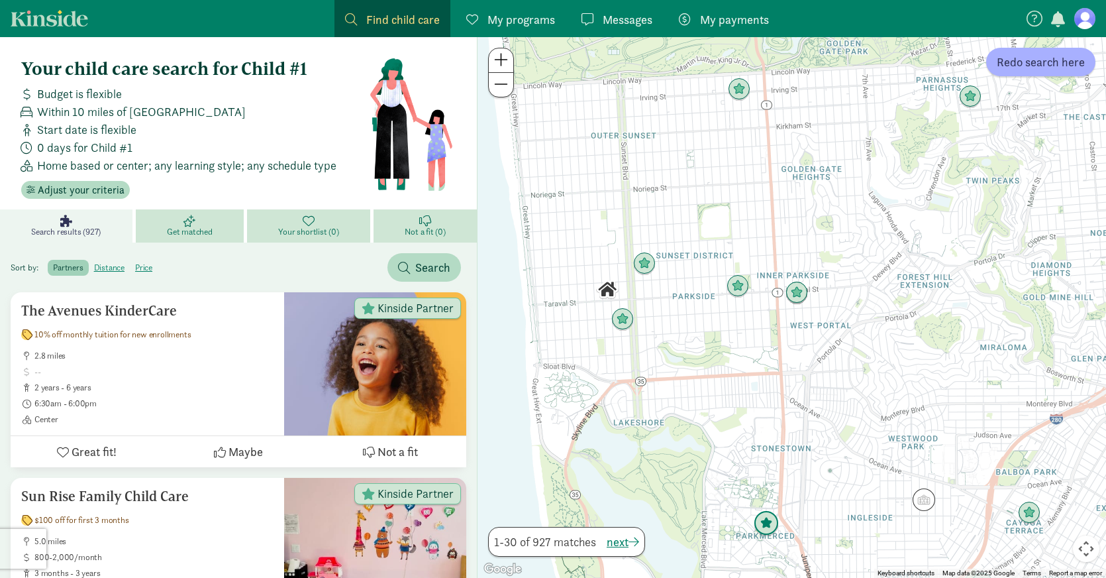
click at [771, 529] on img "Click to see details" at bounding box center [766, 523] width 25 height 25
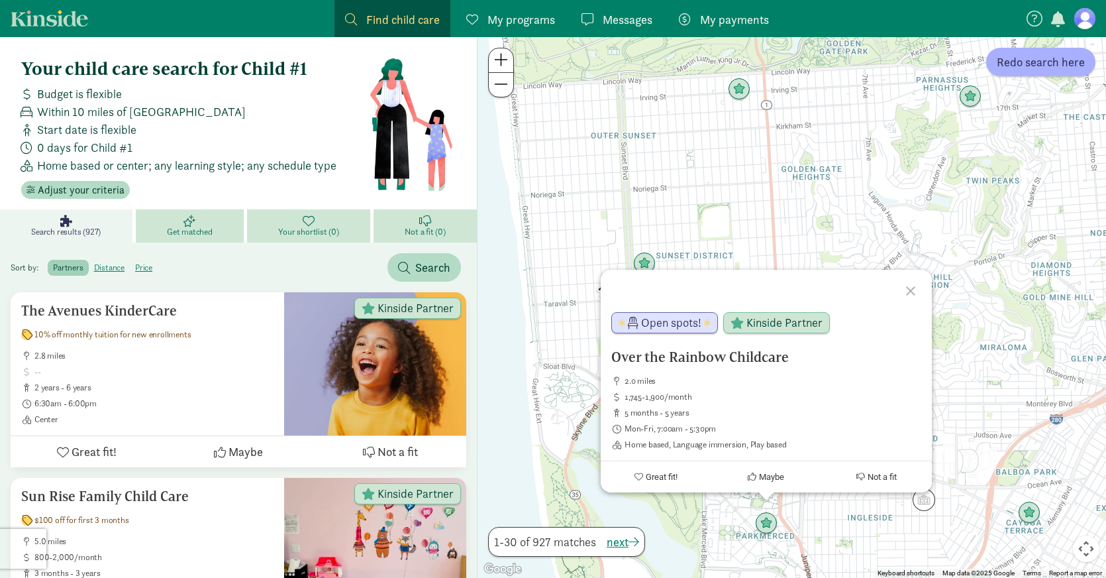
click at [904, 289] on div at bounding box center [913, 289] width 38 height 38
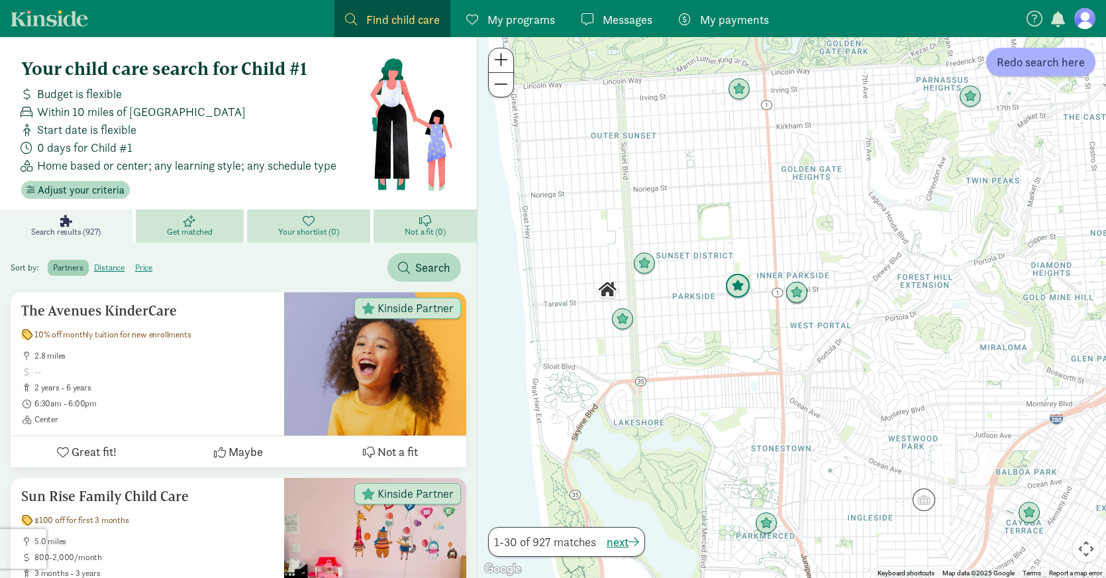
click at [745, 286] on img "Click to see details" at bounding box center [738, 286] width 25 height 25
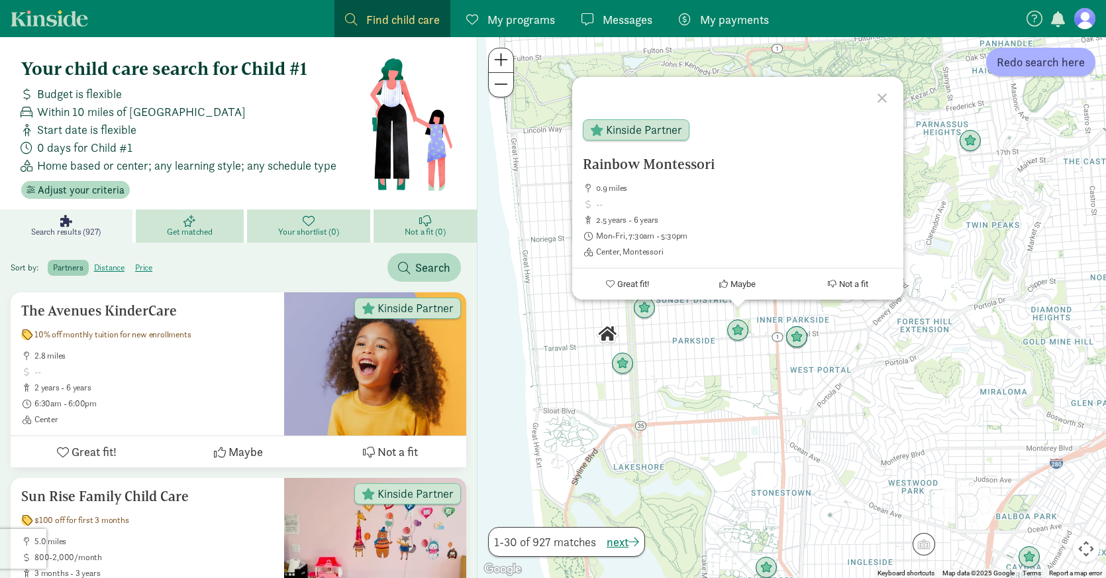
click at [881, 101] on div at bounding box center [884, 96] width 38 height 38
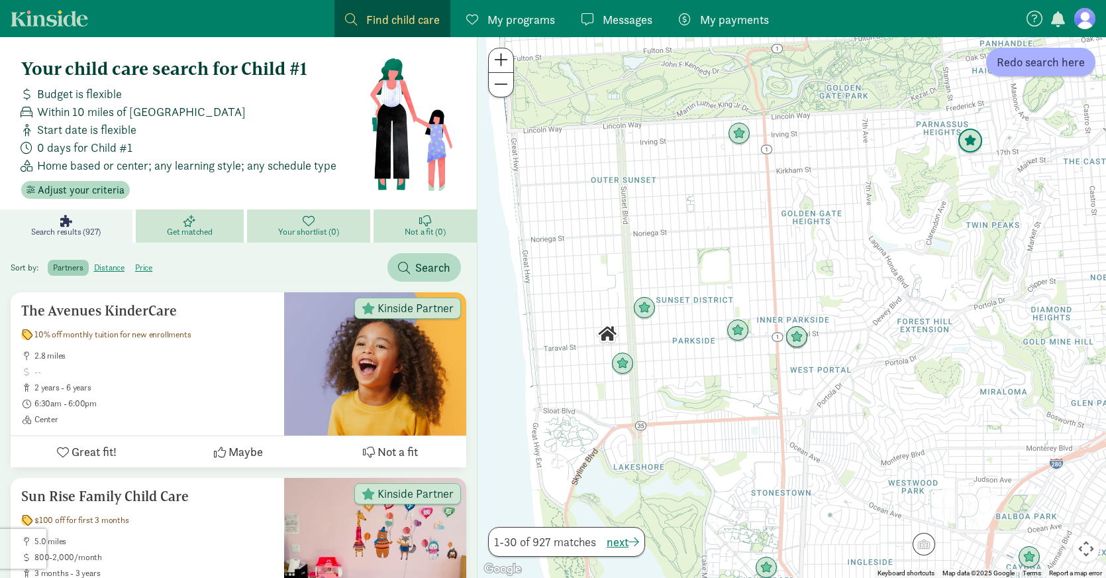
click at [971, 142] on img "Click to see details" at bounding box center [970, 141] width 25 height 25
click at [970, 151] on img "Click to see details" at bounding box center [969, 141] width 25 height 25
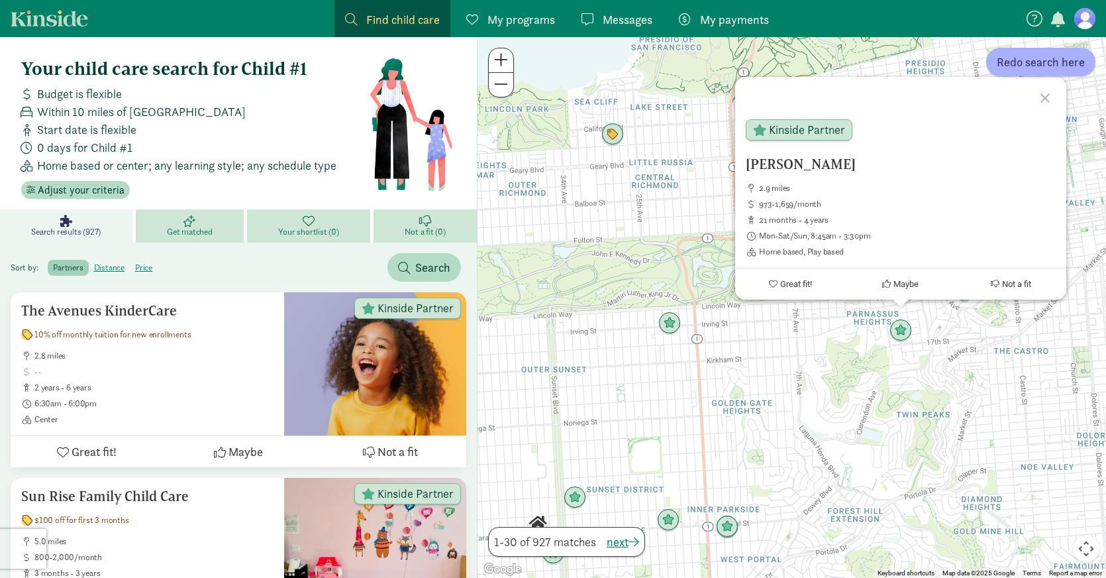
click at [1039, 104] on div at bounding box center [1047, 96] width 38 height 38
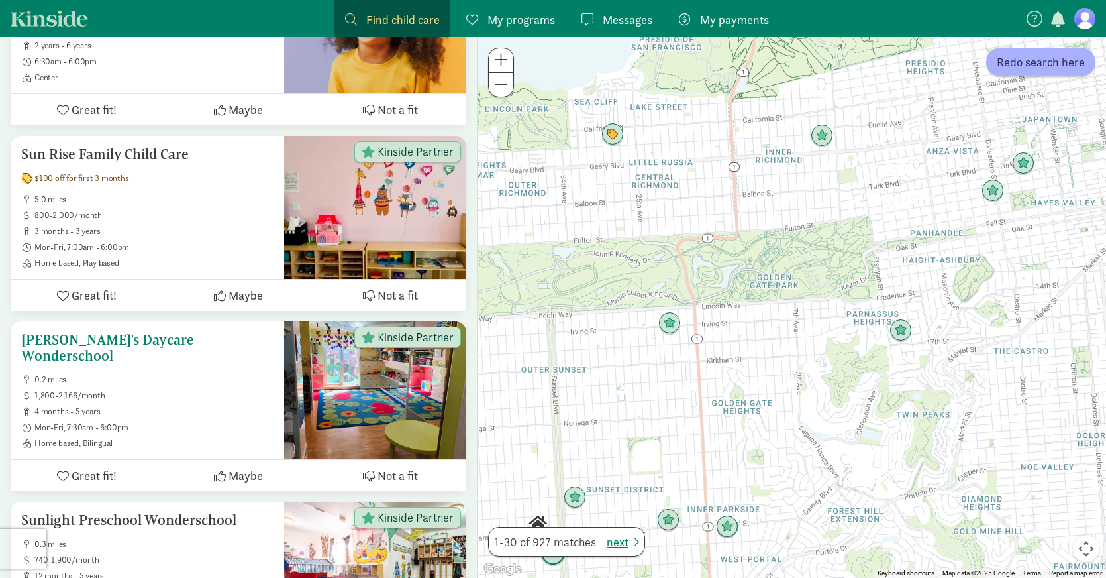
scroll to position [354, 0]
